Goal: Download file/media

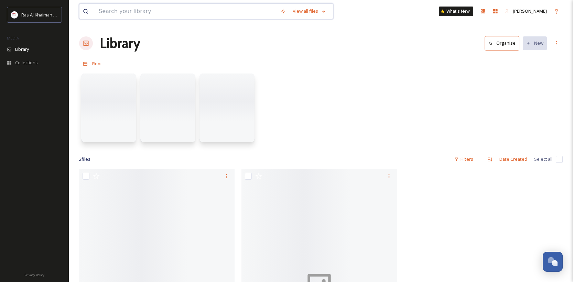
click at [166, 9] on input at bounding box center [186, 11] width 182 height 15
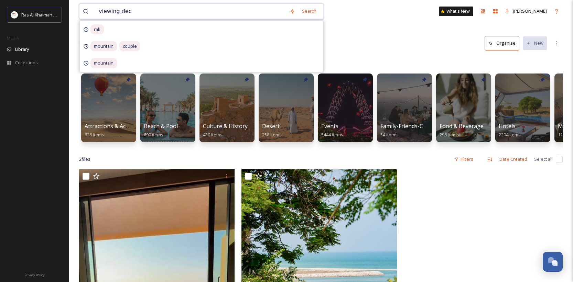
type input "viewing deck"
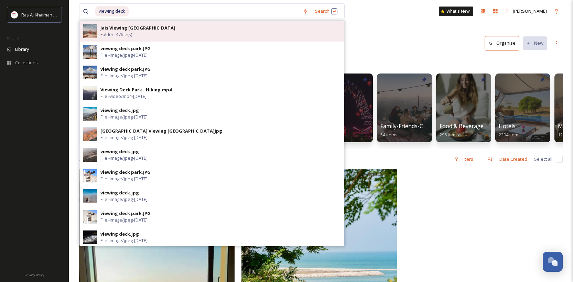
click at [159, 28] on div "Jais Viewing Deck Park Folder - 47 file(s)" at bounding box center [220, 31] width 240 height 13
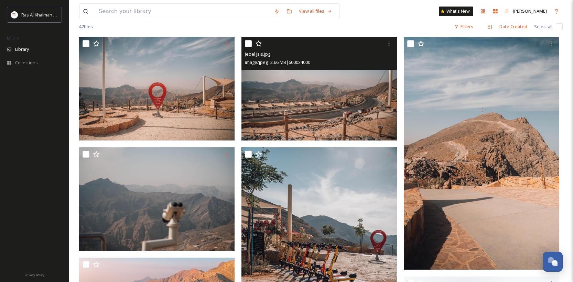
scroll to position [62, 0]
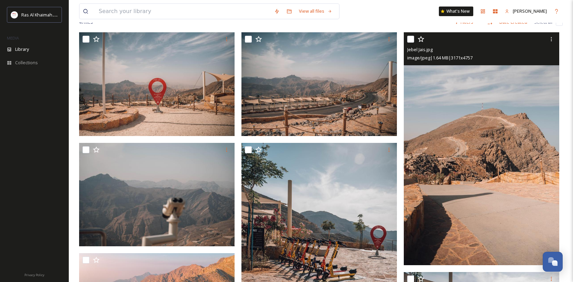
click at [489, 136] on img at bounding box center [481, 148] width 155 height 233
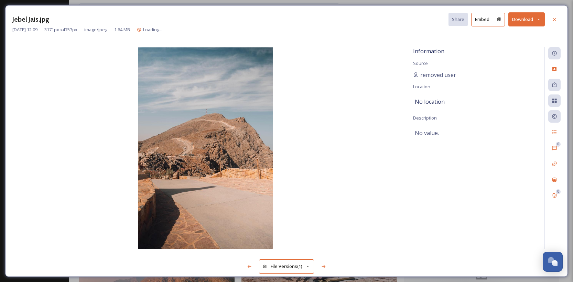
scroll to position [61, 0]
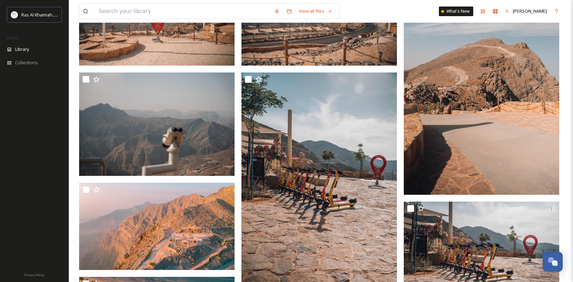
scroll to position [133, 0]
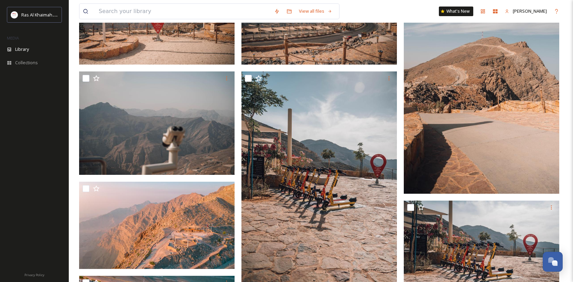
click at [476, 110] on img at bounding box center [481, 77] width 155 height 233
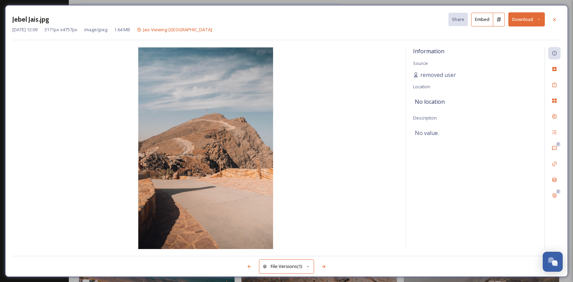
click at [524, 21] on button "Download" at bounding box center [526, 19] width 36 height 14
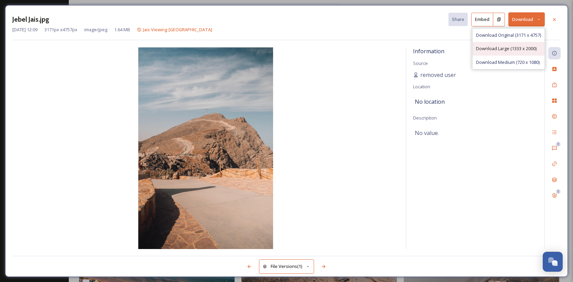
click at [503, 49] on span "Download Large (1333 x 2000)" at bounding box center [506, 48] width 61 height 7
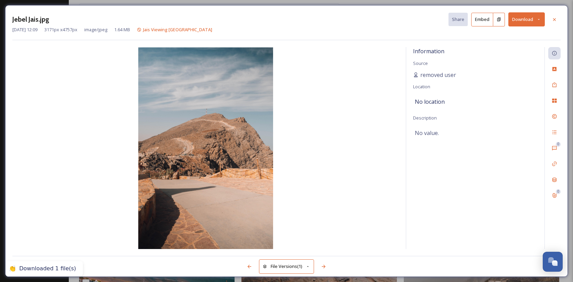
click at [523, 63] on div "Information Source removed user Location No location Description No value." at bounding box center [475, 148] width 138 height 202
click at [552, 18] on icon at bounding box center [554, 20] width 6 height 6
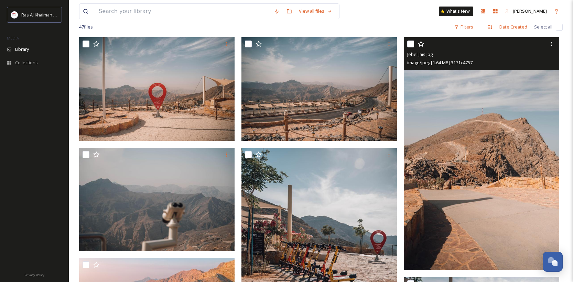
scroll to position [57, 0]
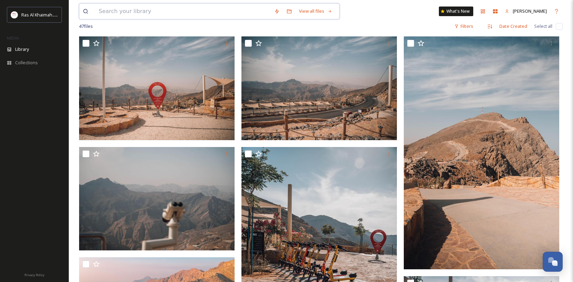
click at [229, 15] on input at bounding box center [182, 11] width 175 height 15
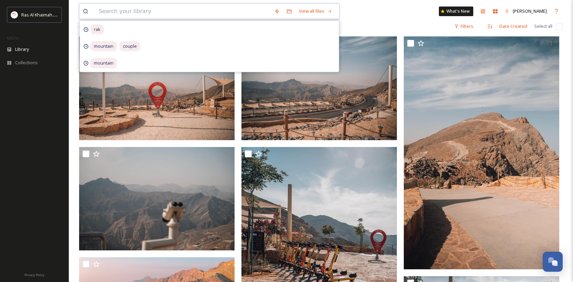
type input "c"
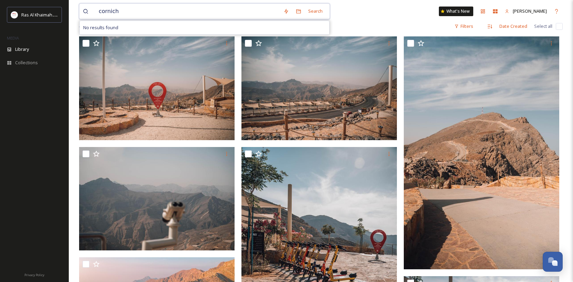
type input "corniche"
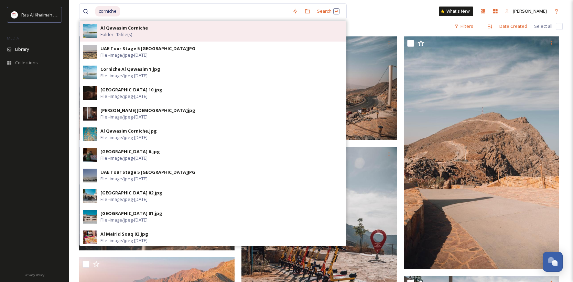
click at [188, 38] on div "Al Qawasim Corniche Folder - 15 file(s)" at bounding box center [213, 31] width 266 height 21
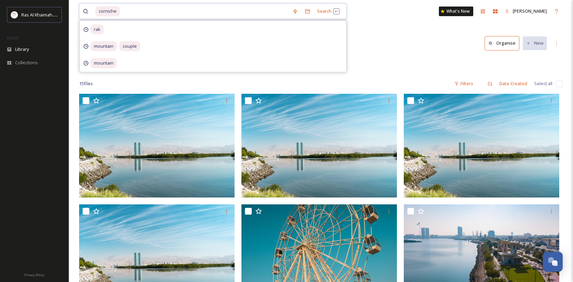
click at [246, 17] on input at bounding box center [205, 11] width 168 height 15
click at [248, 15] on input at bounding box center [205, 11] width 168 height 15
type input "c"
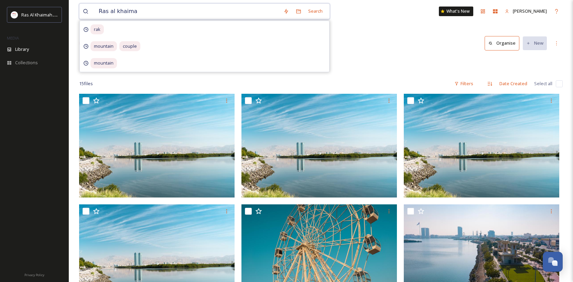
type input "Ras al khaimah"
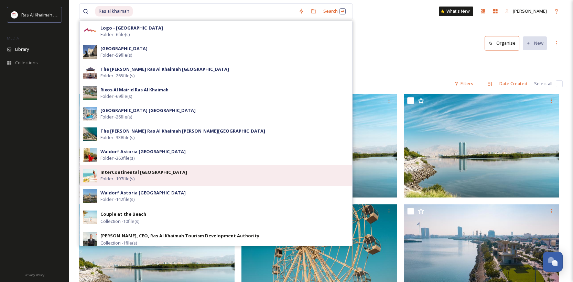
click at [187, 177] on div "InterContinental [GEOGRAPHIC_DATA] and Spa Folder - 197 file(s)" at bounding box center [224, 175] width 248 height 13
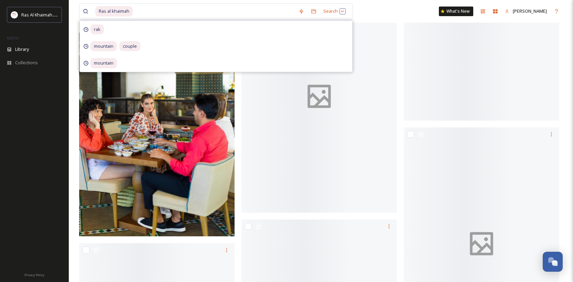
scroll to position [1882, 0]
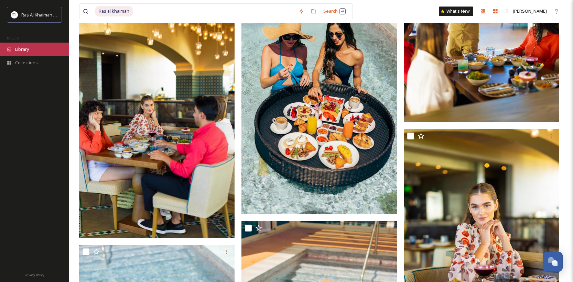
click at [30, 50] on div "Library" at bounding box center [34, 49] width 69 height 13
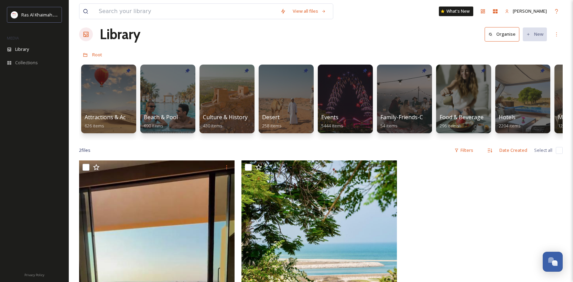
scroll to position [8, 0]
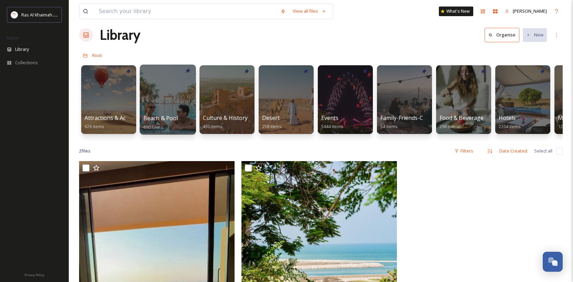
click at [156, 91] on div at bounding box center [168, 100] width 56 height 70
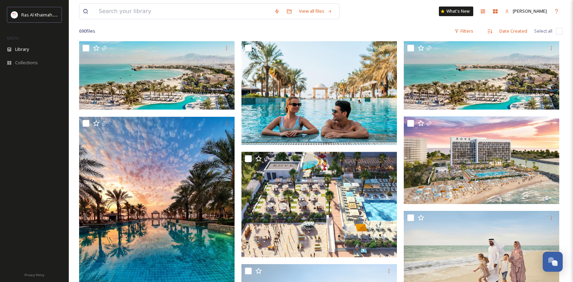
scroll to position [51, 0]
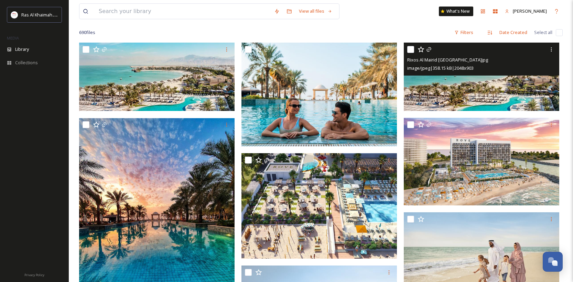
click at [512, 93] on img at bounding box center [481, 77] width 155 height 69
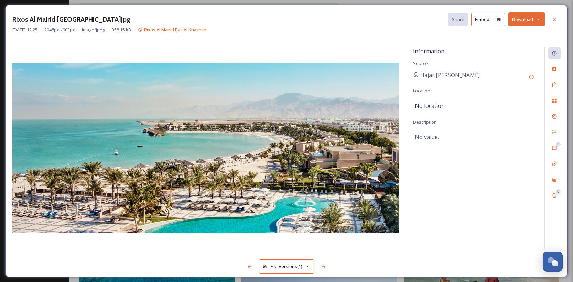
click at [531, 20] on button "Download" at bounding box center [526, 19] width 36 height 14
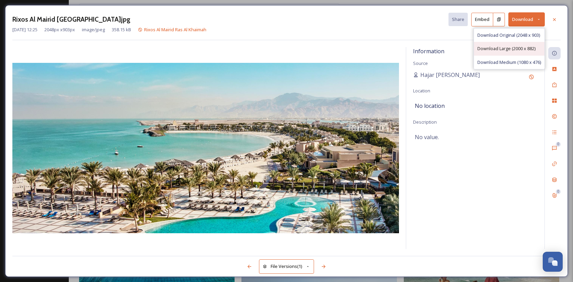
click at [512, 50] on span "Download Large (2000 x 882)" at bounding box center [506, 48] width 58 height 7
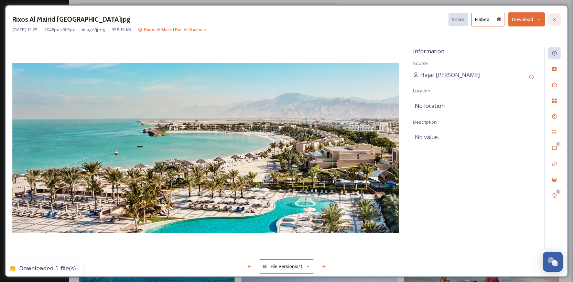
click at [555, 18] on icon at bounding box center [554, 19] width 3 height 3
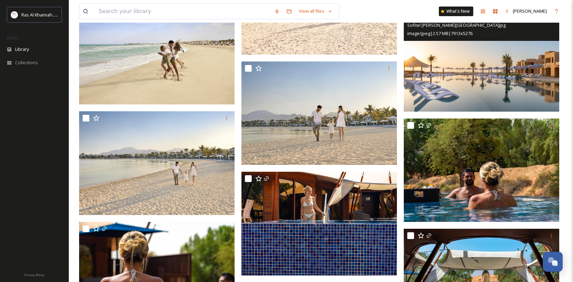
scroll to position [658, 0]
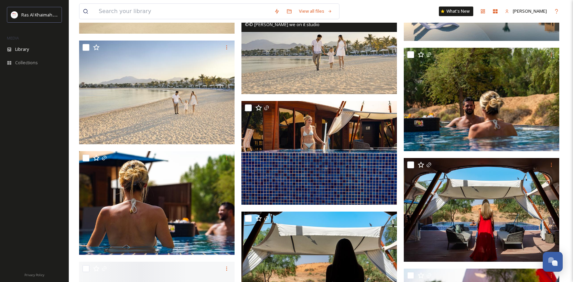
click at [355, 75] on img at bounding box center [318, 43] width 155 height 104
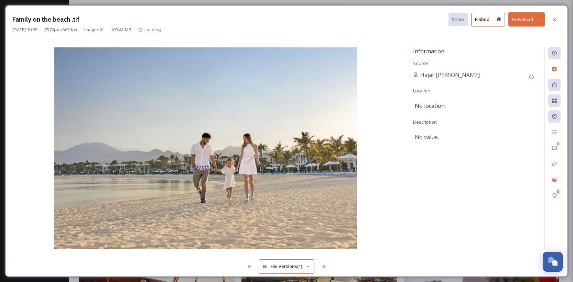
click at [523, 20] on button "Download" at bounding box center [526, 19] width 36 height 14
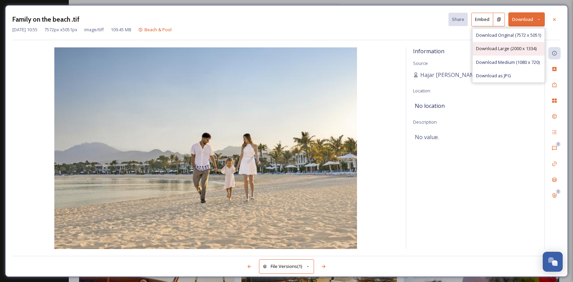
click at [505, 46] on span "Download Large (2000 x 1334)" at bounding box center [506, 48] width 61 height 7
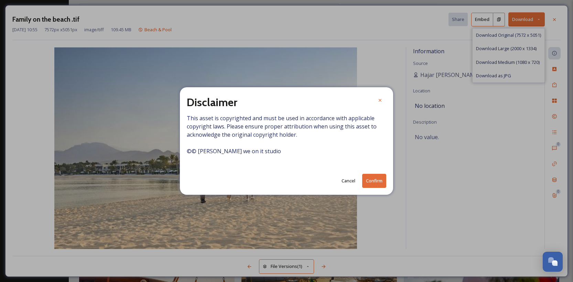
click at [377, 181] on button "Confirm" at bounding box center [374, 181] width 24 height 14
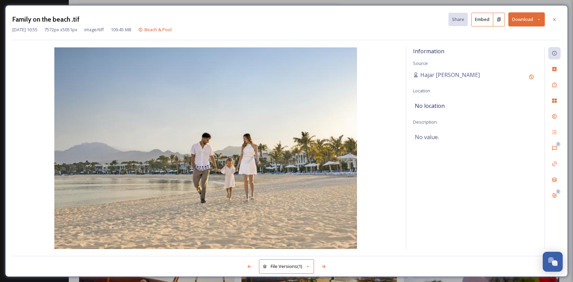
scroll to position [765, 0]
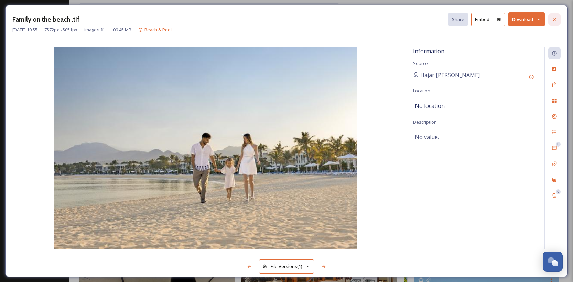
click at [556, 21] on icon at bounding box center [554, 20] width 6 height 6
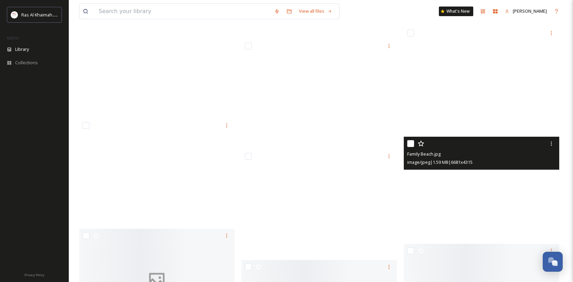
scroll to position [10711, 0]
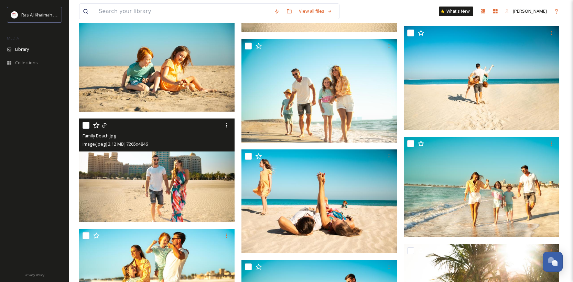
click at [195, 198] on img at bounding box center [156, 171] width 155 height 104
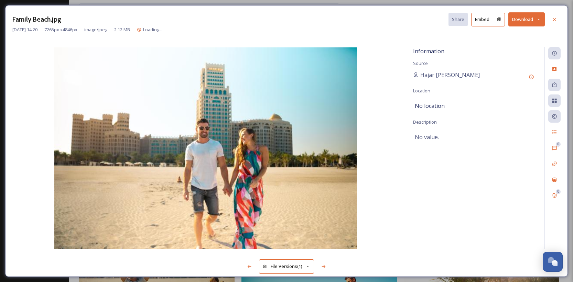
click at [515, 18] on button "Download" at bounding box center [526, 19] width 36 height 14
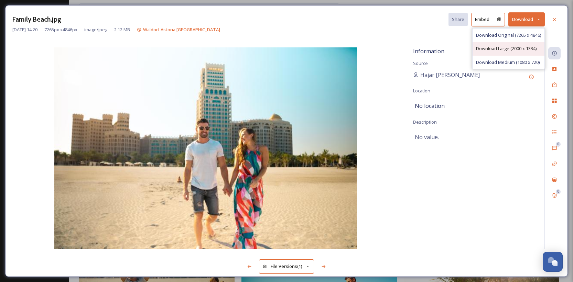
click at [510, 50] on span "Download Large (2000 x 1334)" at bounding box center [506, 48] width 61 height 7
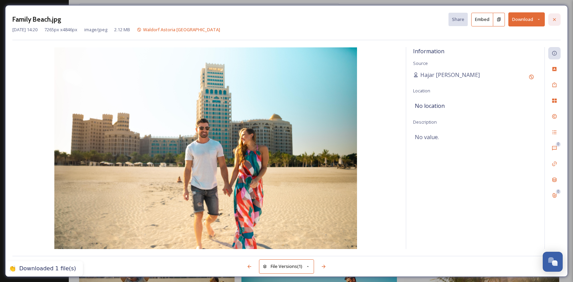
click at [553, 19] on icon at bounding box center [554, 20] width 6 height 6
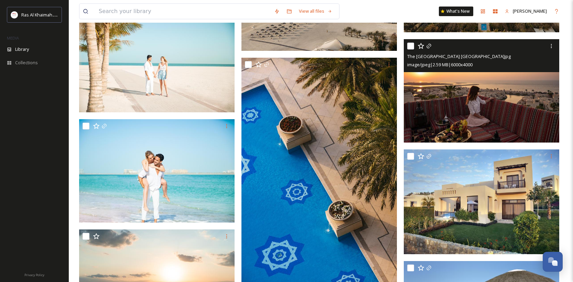
scroll to position [12023, 0]
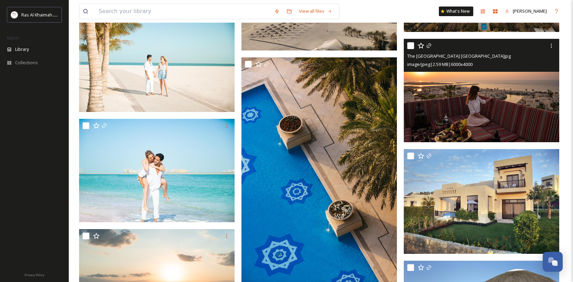
click at [515, 122] on img at bounding box center [481, 91] width 155 height 104
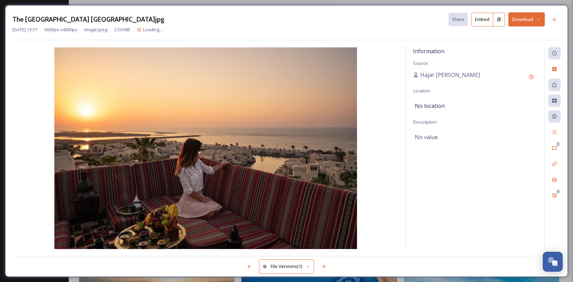
click at [526, 20] on button "Download" at bounding box center [526, 19] width 36 height 14
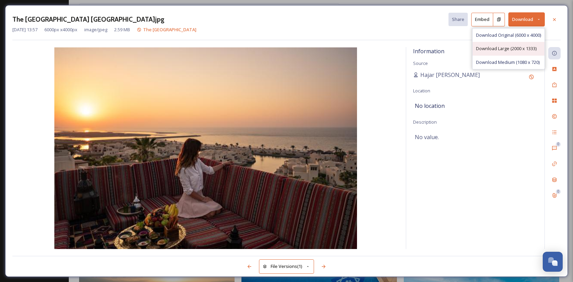
click at [505, 49] on span "Download Large (2000 x 1333)" at bounding box center [506, 48] width 61 height 7
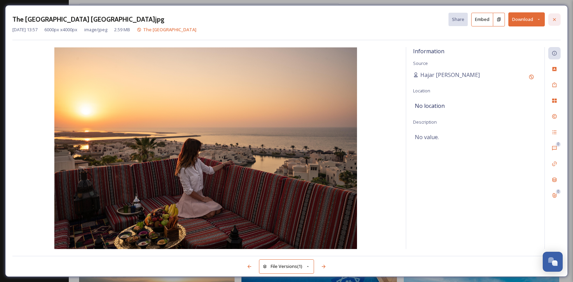
click at [554, 18] on icon at bounding box center [554, 20] width 6 height 6
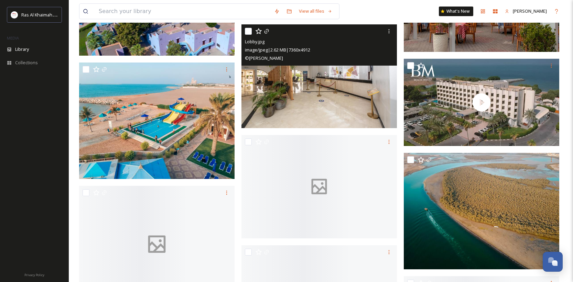
scroll to position [13973, 0]
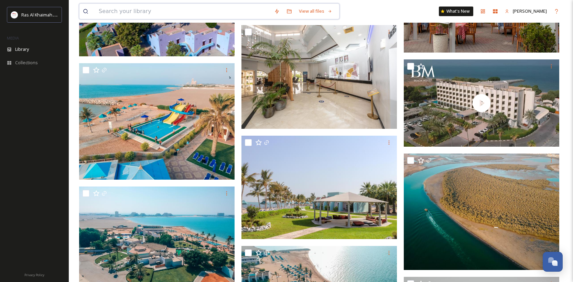
click at [204, 18] on input at bounding box center [182, 11] width 175 height 15
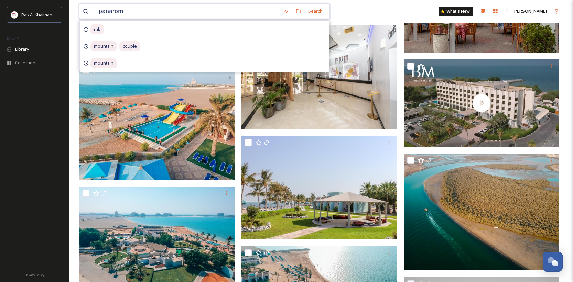
type input "panaroma"
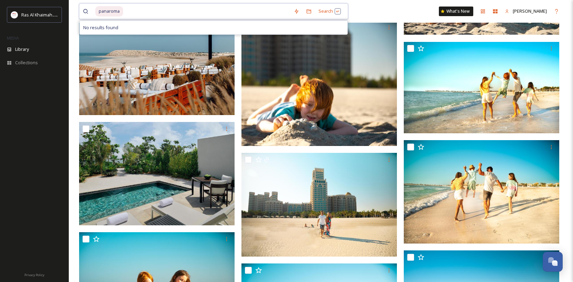
scroll to position [10486, 0]
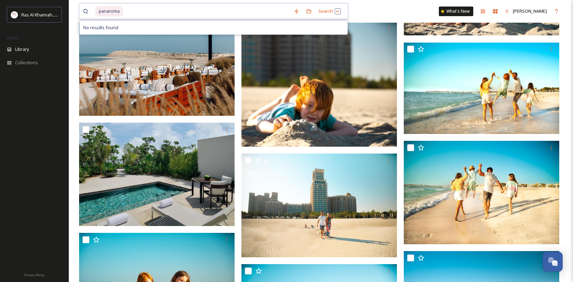
click at [158, 10] on input at bounding box center [207, 11] width 166 height 15
type input "p"
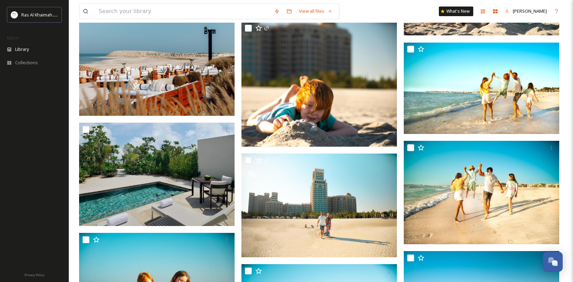
click at [380, 7] on div "View all files What's New Maha Galieva" at bounding box center [320, 11] width 483 height 23
click at [23, 47] on span "Library" at bounding box center [22, 49] width 14 height 7
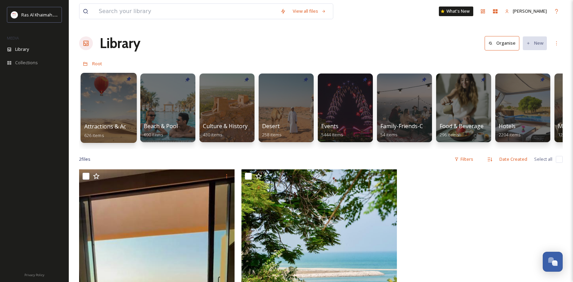
click at [116, 117] on div at bounding box center [108, 108] width 56 height 70
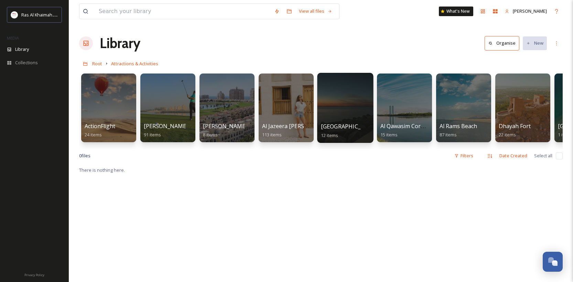
click at [351, 114] on div at bounding box center [345, 108] width 56 height 70
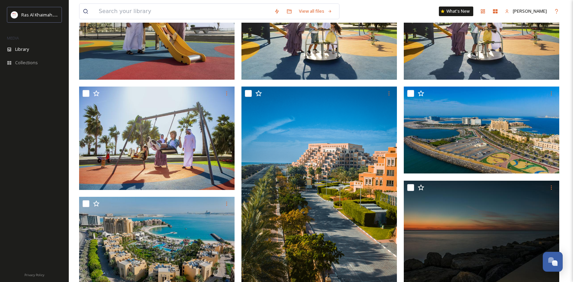
scroll to position [118, 0]
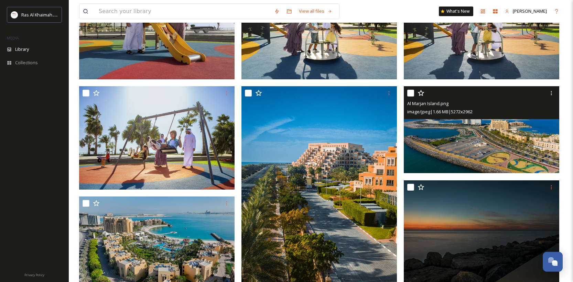
click at [514, 136] on img at bounding box center [481, 129] width 155 height 87
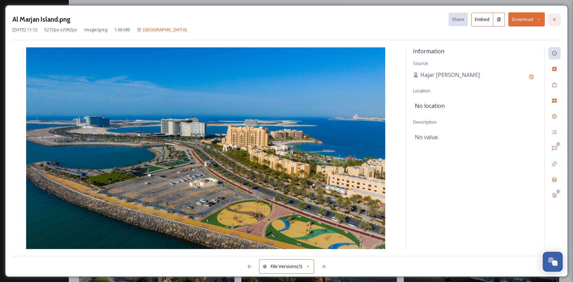
click at [554, 19] on icon at bounding box center [554, 20] width 6 height 6
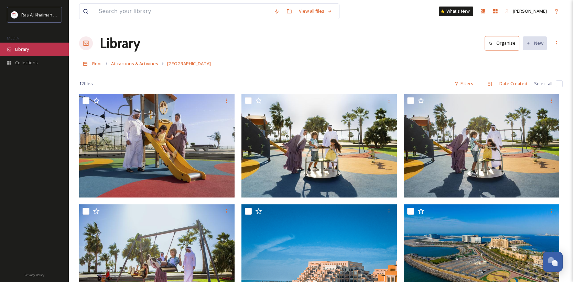
click at [28, 48] on span "Library" at bounding box center [22, 49] width 14 height 7
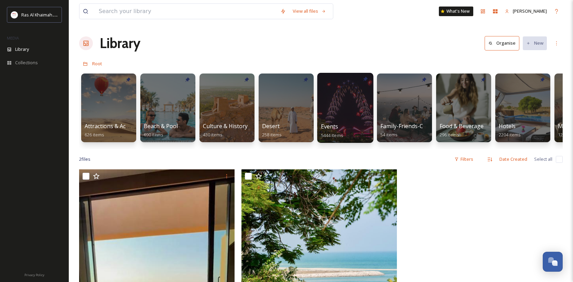
click at [345, 101] on div at bounding box center [345, 108] width 56 height 70
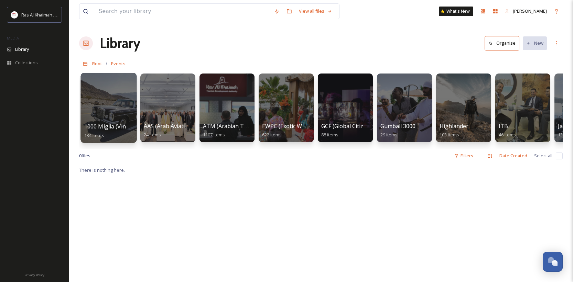
click at [99, 115] on div at bounding box center [108, 108] width 56 height 70
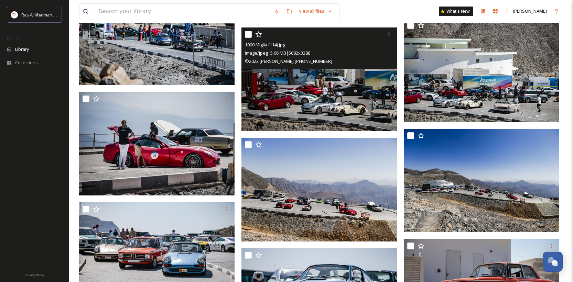
scroll to position [847, 0]
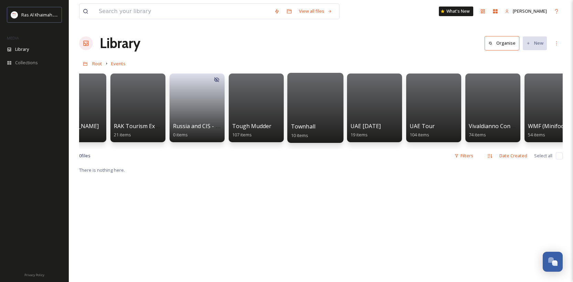
scroll to position [0, 1113]
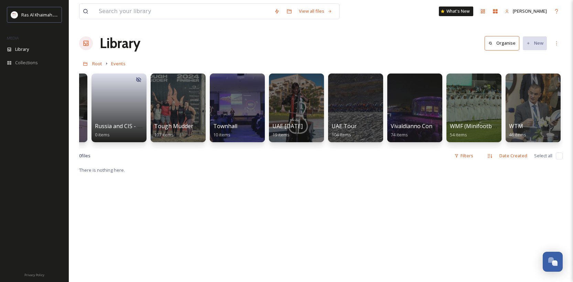
click at [397, 17] on div "View all files What's New Maha Galieva" at bounding box center [320, 11] width 483 height 23
click at [205, 10] on input at bounding box center [182, 11] width 175 height 15
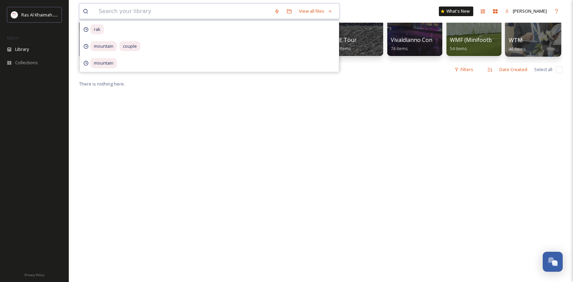
scroll to position [166, 0]
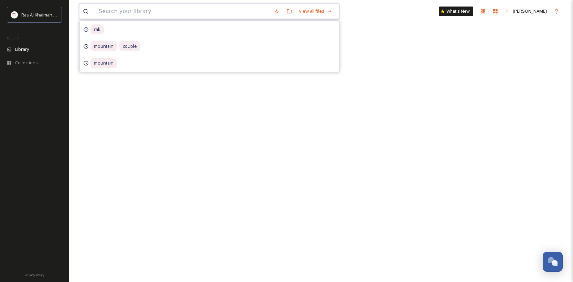
click at [144, 14] on input at bounding box center [182, 11] width 175 height 15
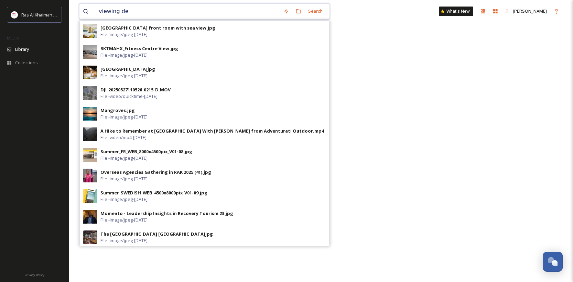
type input "viewing dec"
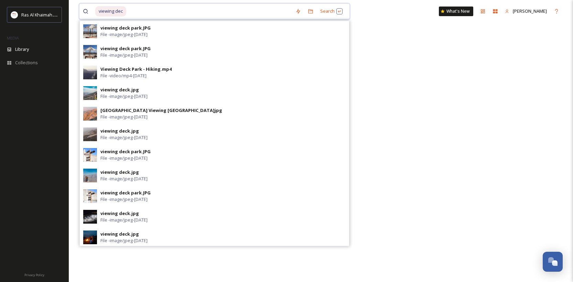
click at [131, 12] on input at bounding box center [209, 11] width 165 height 15
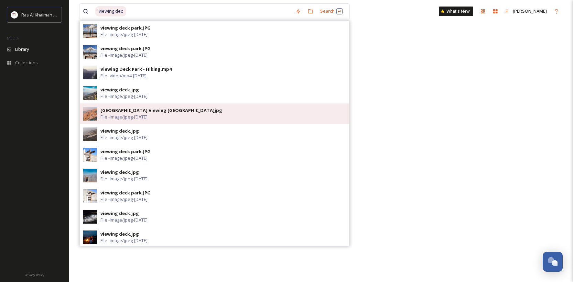
click at [139, 116] on span "File - image/jpeg - [DATE]" at bounding box center [123, 117] width 47 height 7
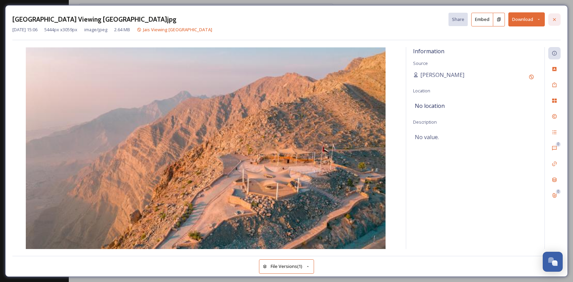
click at [555, 20] on icon at bounding box center [554, 20] width 6 height 6
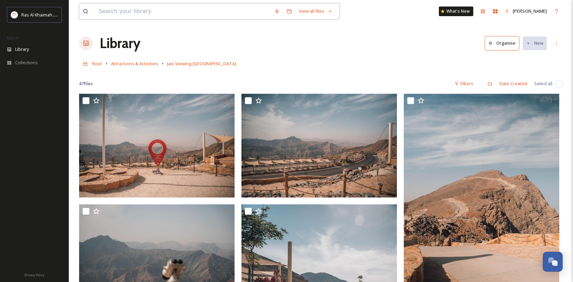
click at [161, 11] on input at bounding box center [182, 11] width 175 height 15
click at [388, 45] on div "Library Organise New" at bounding box center [320, 43] width 483 height 21
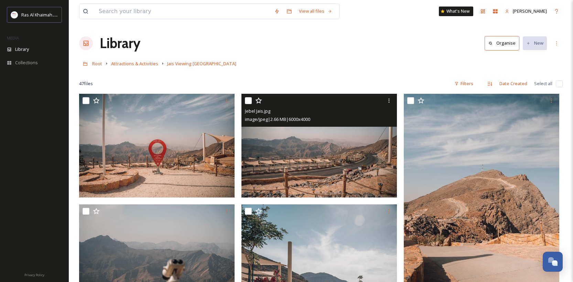
click at [368, 155] on img at bounding box center [318, 146] width 155 height 104
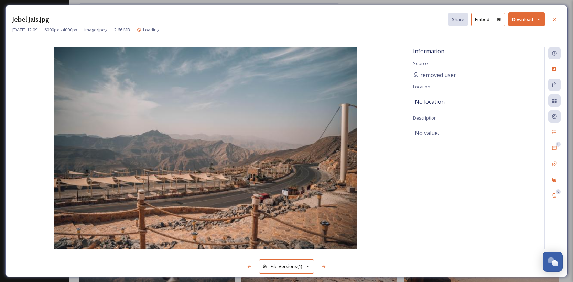
click at [528, 21] on button "Download" at bounding box center [526, 19] width 36 height 14
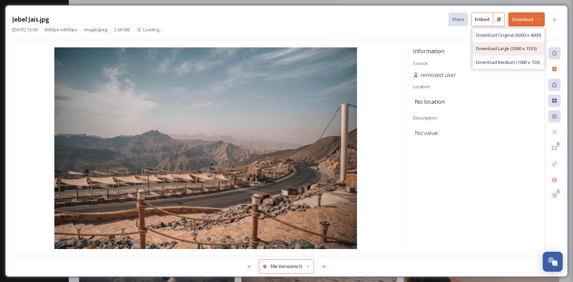
click at [499, 47] on span "Download Large (2000 x 1333)" at bounding box center [506, 48] width 61 height 7
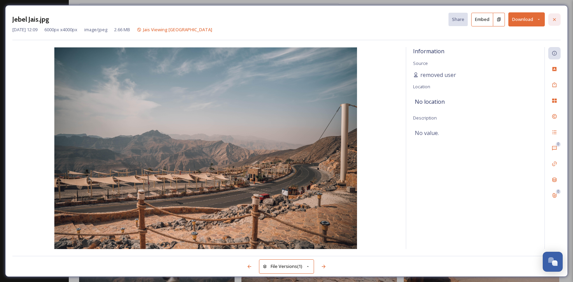
click at [550, 18] on div at bounding box center [554, 19] width 12 height 12
